Goal: Task Accomplishment & Management: Manage account settings

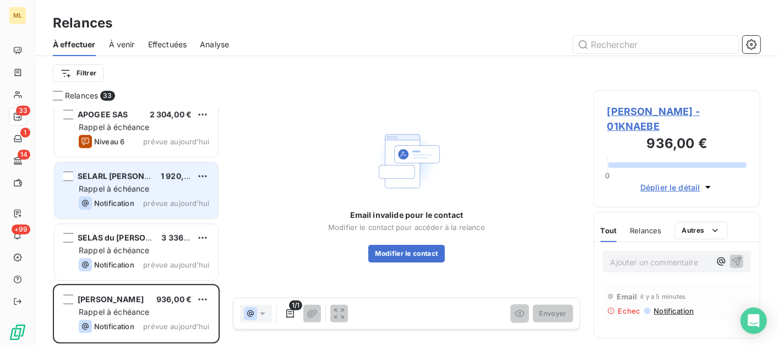
scroll to position [1736, 0]
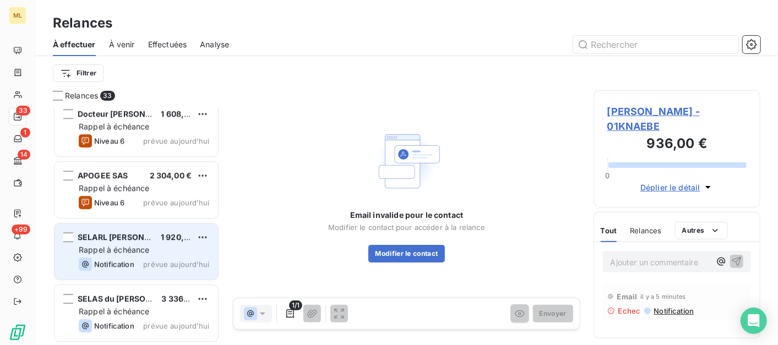
click at [136, 248] on span "Rappel à échéance" at bounding box center [114, 249] width 71 height 9
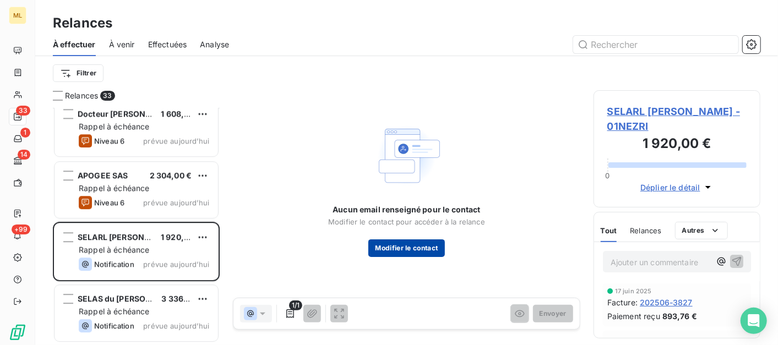
click at [415, 248] on button "Modifier le contact" at bounding box center [406, 248] width 76 height 18
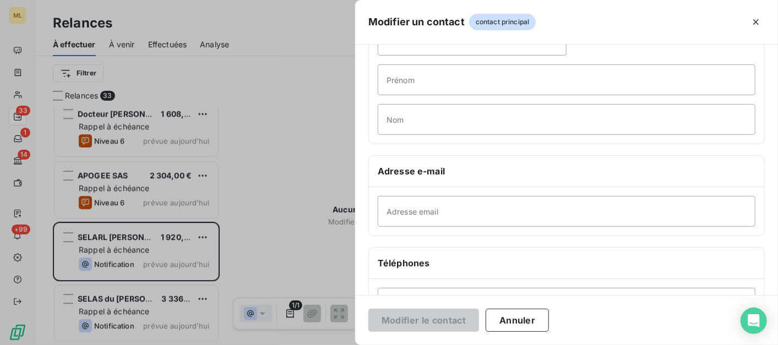
scroll to position [183, 0]
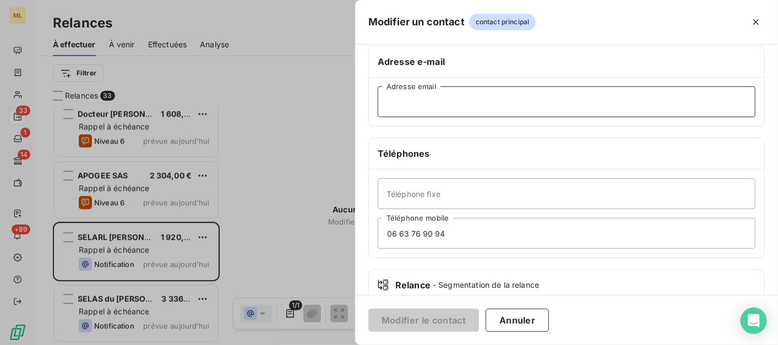
click at [412, 103] on input "Adresse email" at bounding box center [565, 101] width 377 height 31
paste input "[EMAIL_ADDRESS][DOMAIN_NAME]"
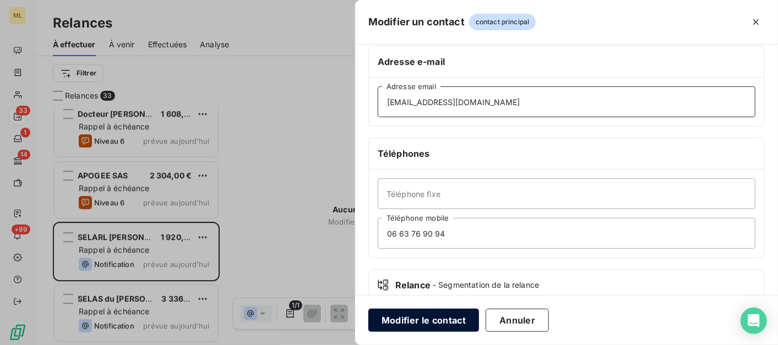
type input "[EMAIL_ADDRESS][DOMAIN_NAME]"
click at [452, 326] on button "Modifier le contact" at bounding box center [423, 320] width 111 height 23
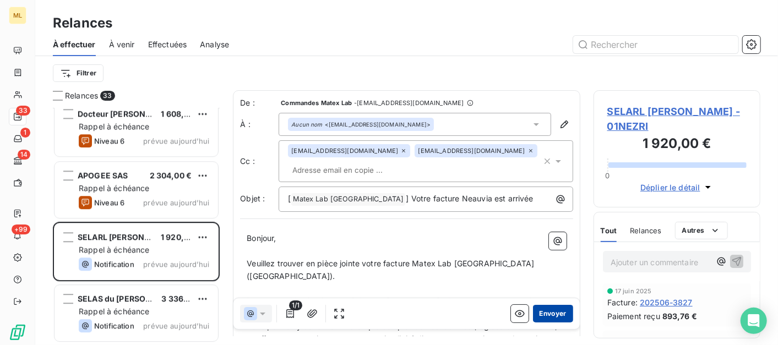
click at [545, 311] on button "Envoyer" at bounding box center [553, 314] width 40 height 18
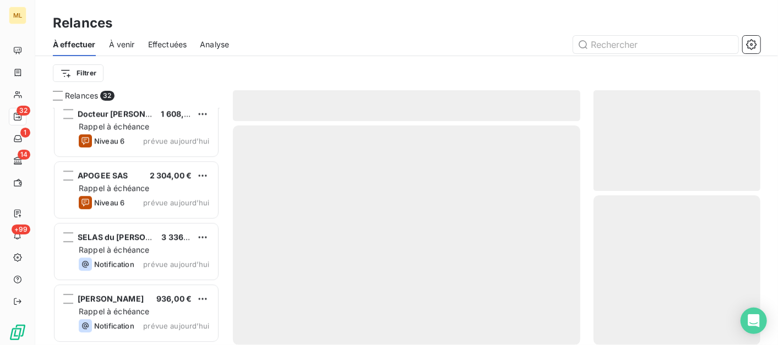
scroll to position [1735, 0]
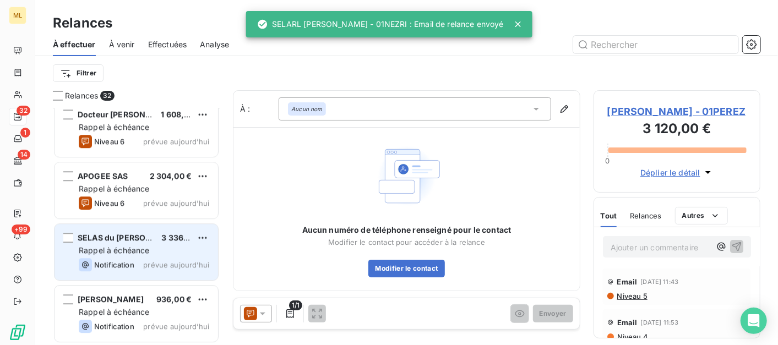
click at [114, 257] on div "SELAS du [PERSON_NAME] - DERMACARE 3 336,00 € Rappel à échéance Notification pr…" at bounding box center [135, 252] width 163 height 56
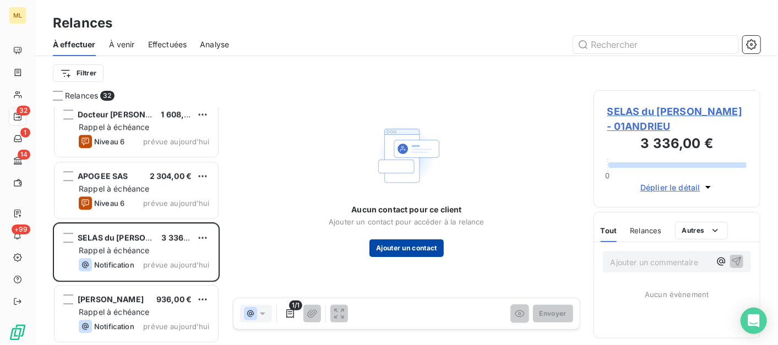
click at [420, 253] on button "Ajouter un contact" at bounding box center [406, 248] width 74 height 18
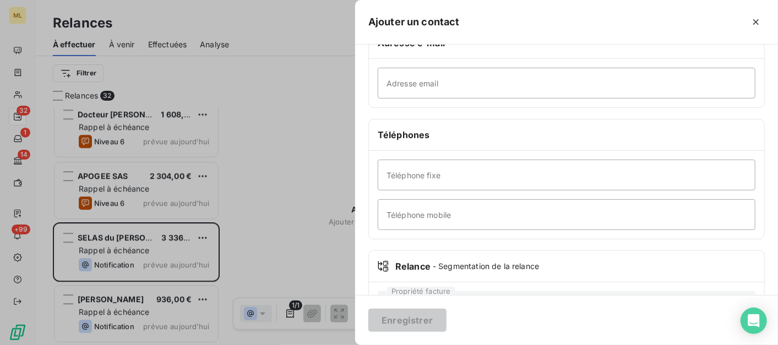
scroll to position [183, 0]
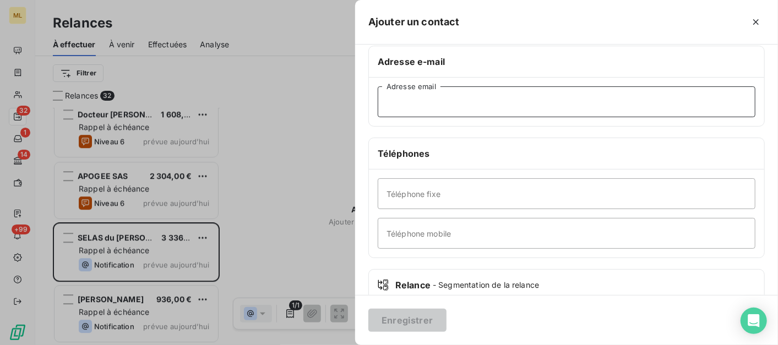
click at [422, 105] on input "Adresse email" at bounding box center [565, 101] width 377 height 31
paste input "[EMAIL_ADDRESS][DOMAIN_NAME]"
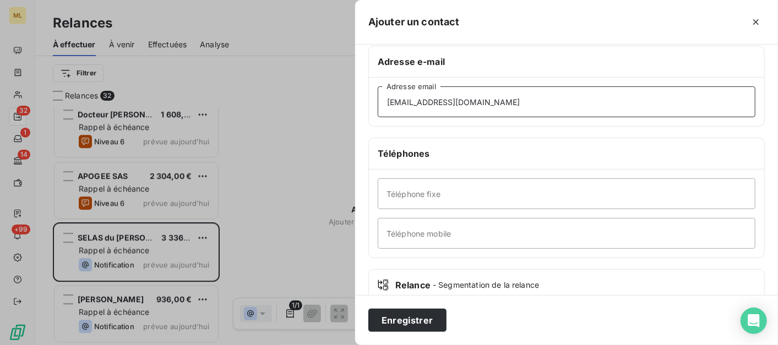
type input "[EMAIL_ADDRESS][DOMAIN_NAME]"
click at [440, 229] on input "Téléphone mobile" at bounding box center [565, 233] width 377 height 31
paste input "Tel : [PHONE_NUMBER]"
click at [407, 228] on input "Tel : [PHONE_NUMBER]" at bounding box center [565, 233] width 377 height 31
click at [489, 240] on input "06 21 53 16 26" at bounding box center [565, 233] width 377 height 31
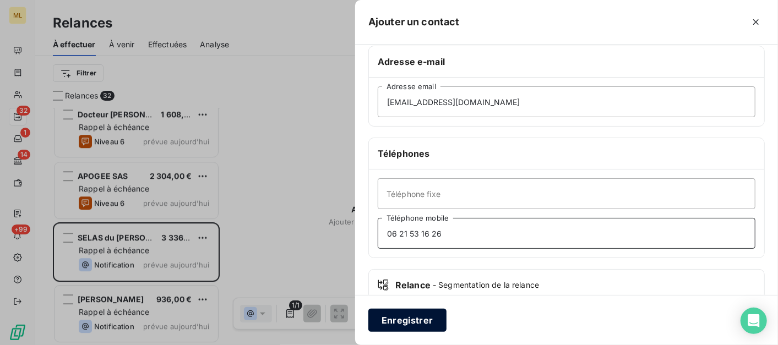
type input "06 21 53 16 26"
click at [409, 325] on button "Enregistrer" at bounding box center [407, 320] width 78 height 23
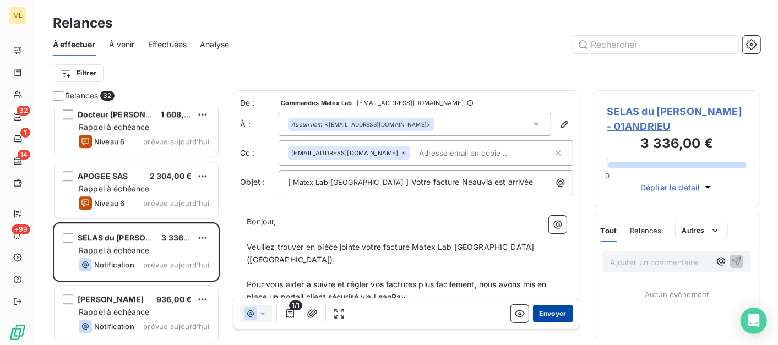
click at [549, 311] on button "Envoyer" at bounding box center [553, 314] width 40 height 18
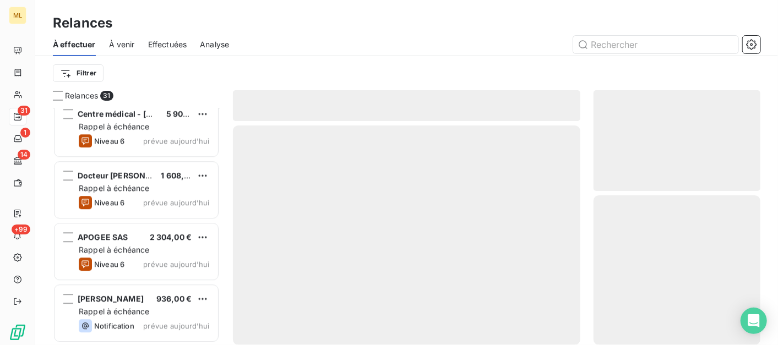
scroll to position [1673, 0]
